Goal: Task Accomplishment & Management: Manage account settings

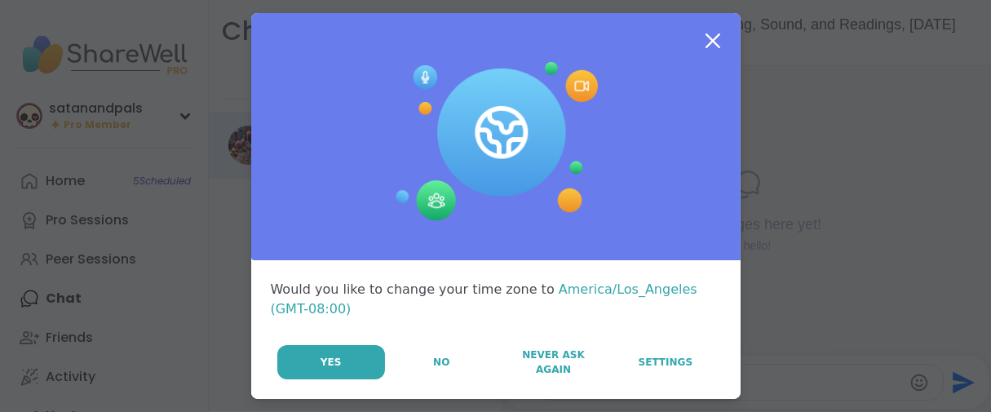
click at [400, 379] on button "No" at bounding box center [441, 362] width 110 height 34
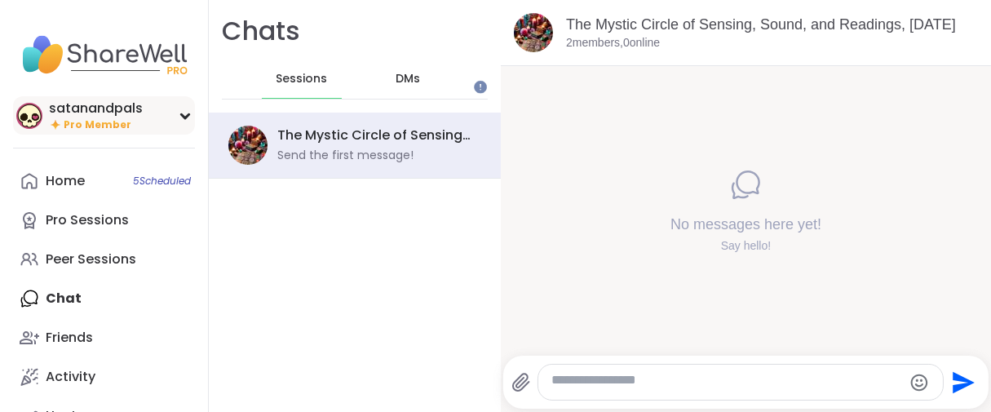
click at [77, 132] on span "Pro Member" at bounding box center [98, 125] width 68 height 14
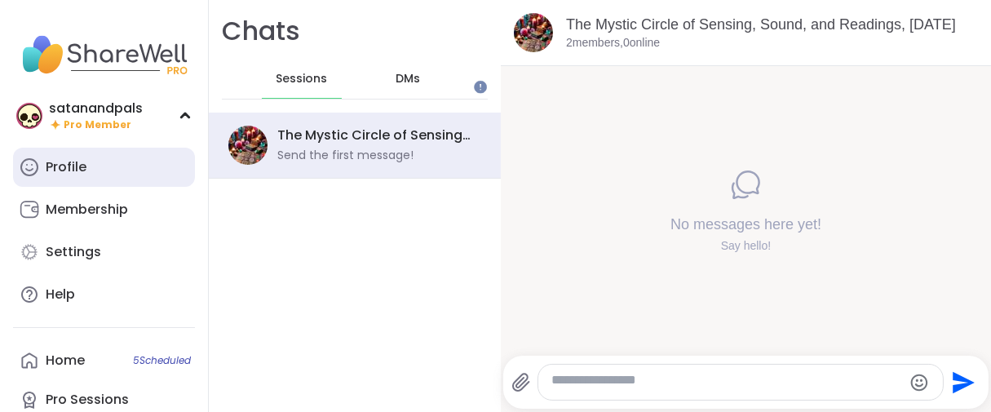
click at [66, 176] on div "Profile" at bounding box center [66, 167] width 41 height 18
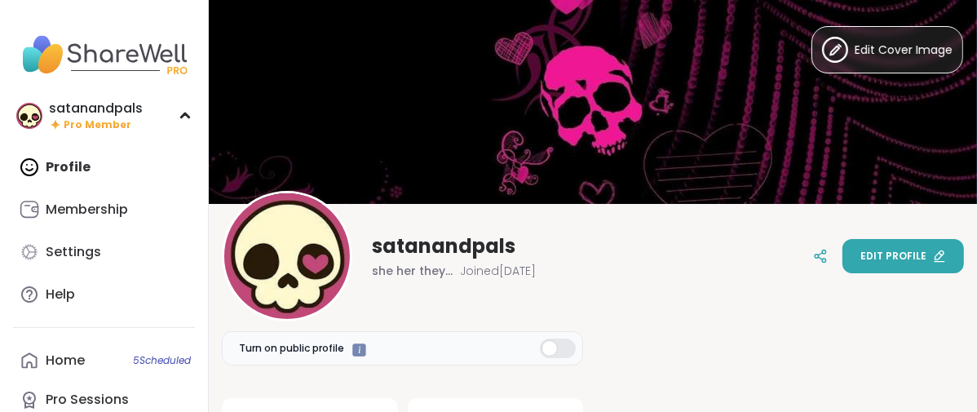
click at [860, 259] on span "Edit profile" at bounding box center [893, 256] width 66 height 15
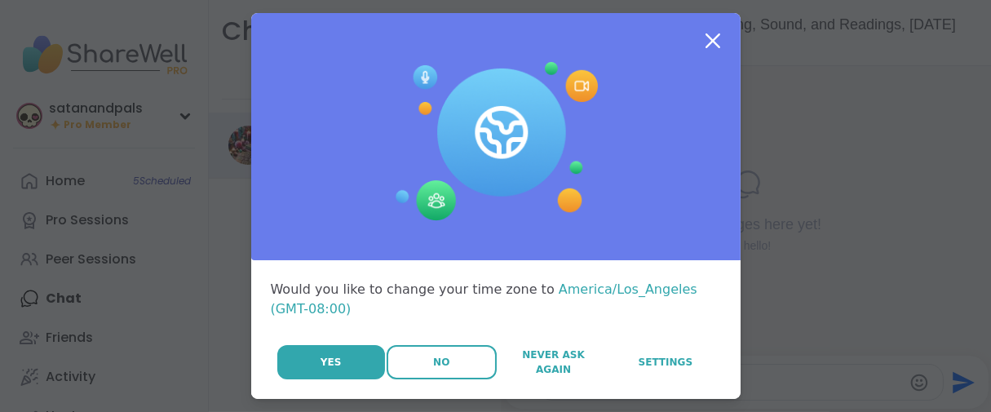
click at [405, 379] on button "No" at bounding box center [441, 362] width 110 height 34
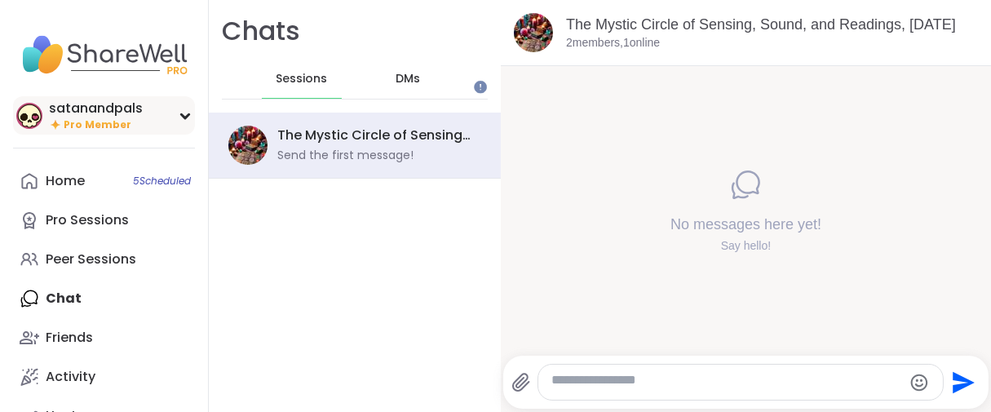
click at [131, 132] on span "Pro Member" at bounding box center [98, 125] width 68 height 14
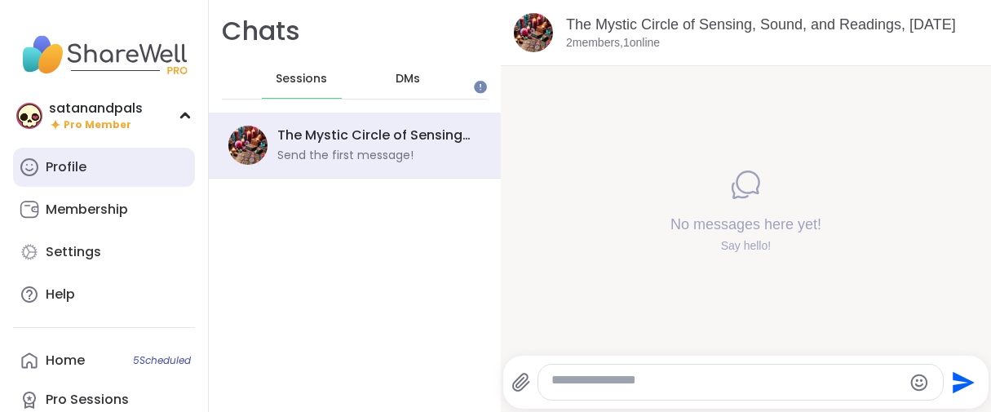
click at [86, 176] on div "Profile" at bounding box center [66, 167] width 41 height 18
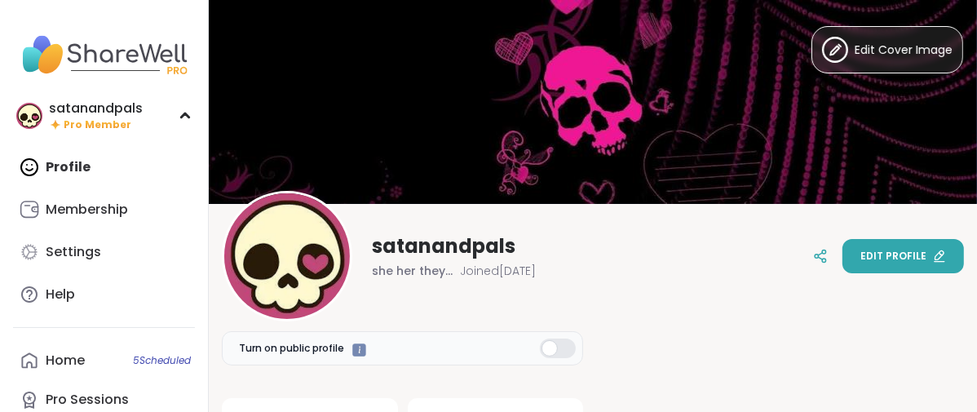
click at [860, 254] on span "Edit profile" at bounding box center [893, 256] width 66 height 15
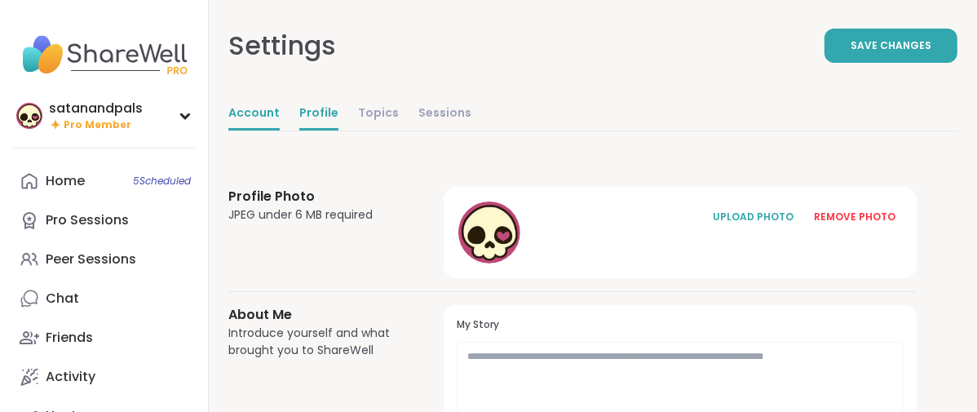
click at [280, 130] on link "Account" at bounding box center [253, 114] width 51 height 33
select select "**"
